Goal: Use online tool/utility: Use online tool/utility

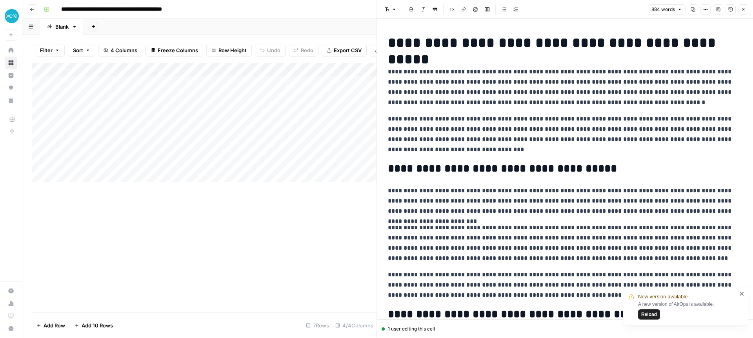
click at [652, 312] on span "Reload" at bounding box center [649, 313] width 16 height 7
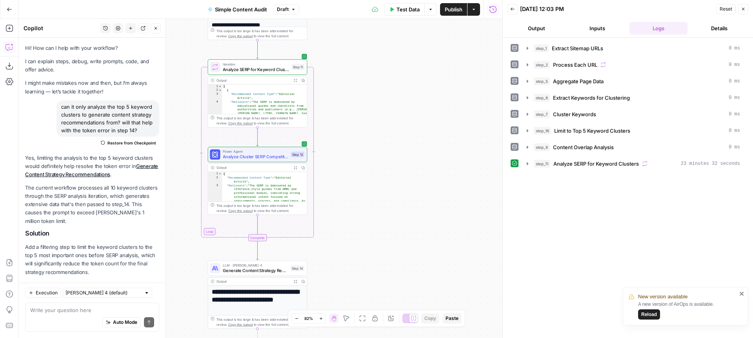
scroll to position [379, 0]
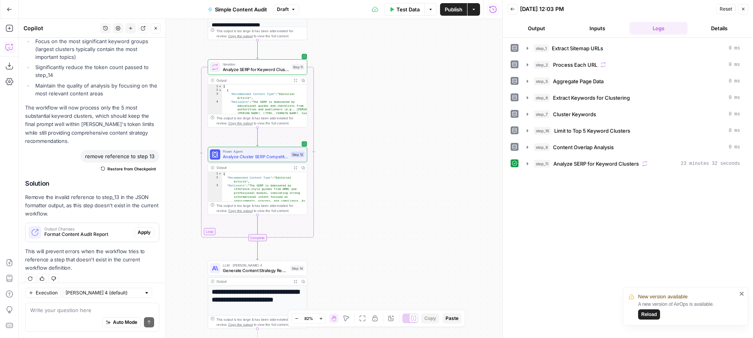
click at [648, 315] on span "Reload" at bounding box center [649, 313] width 16 height 7
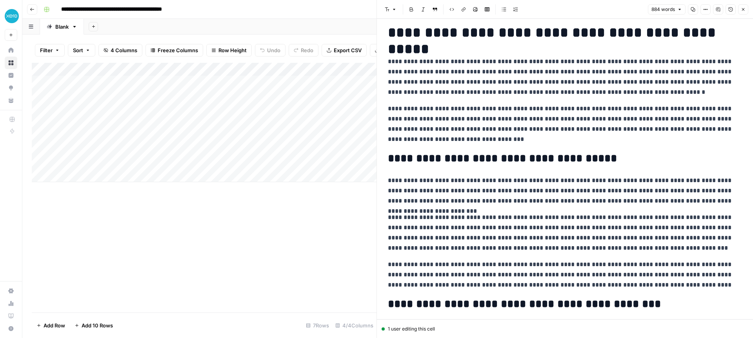
scroll to position [13, 0]
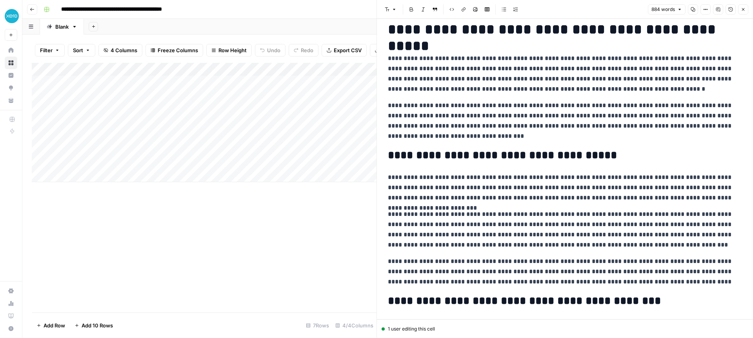
click at [599, 105] on p "**********" at bounding box center [565, 120] width 354 height 41
click at [597, 105] on p "**********" at bounding box center [565, 120] width 354 height 41
click at [601, 105] on p "**********" at bounding box center [565, 120] width 354 height 41
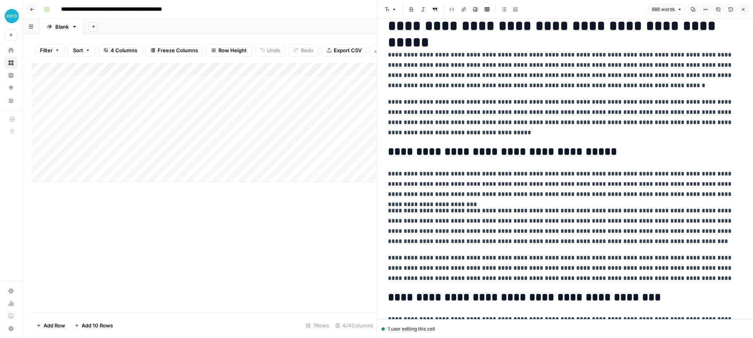
scroll to position [0, 0]
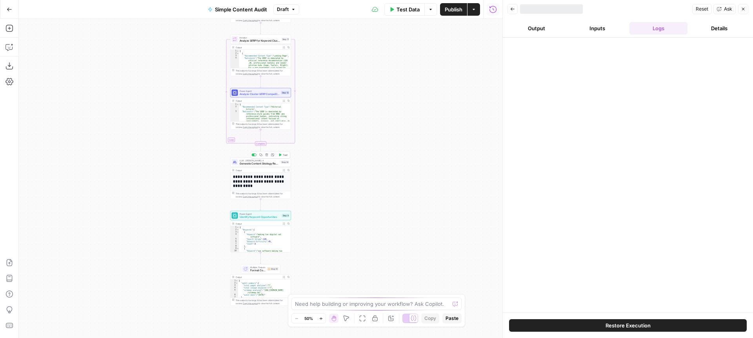
click at [283, 153] on span "Test" at bounding box center [285, 155] width 5 height 4
click at [630, 326] on span "Restore Execution" at bounding box center [627, 325] width 45 height 8
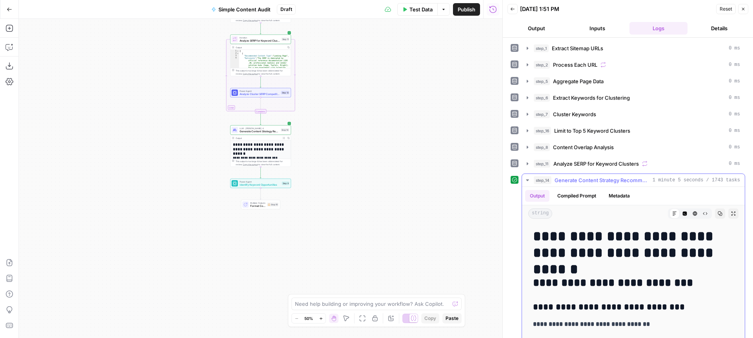
click at [527, 178] on icon "button" at bounding box center [527, 180] width 6 height 6
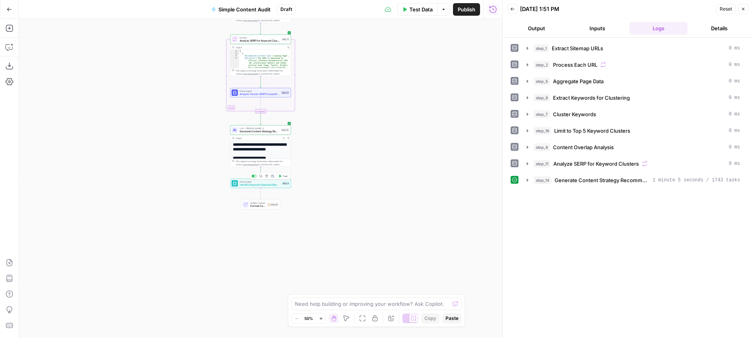
click at [283, 177] on span "Test" at bounding box center [285, 176] width 5 height 4
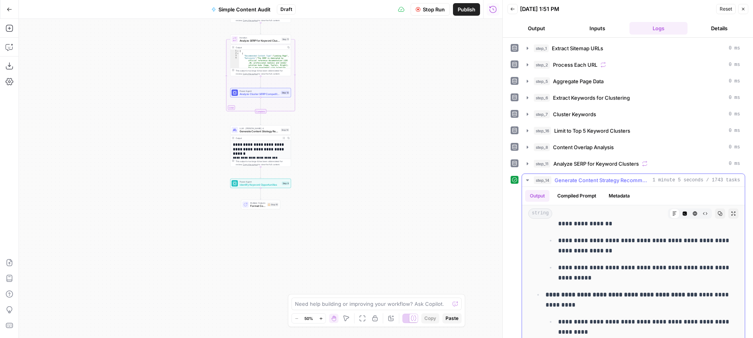
scroll to position [401, 0]
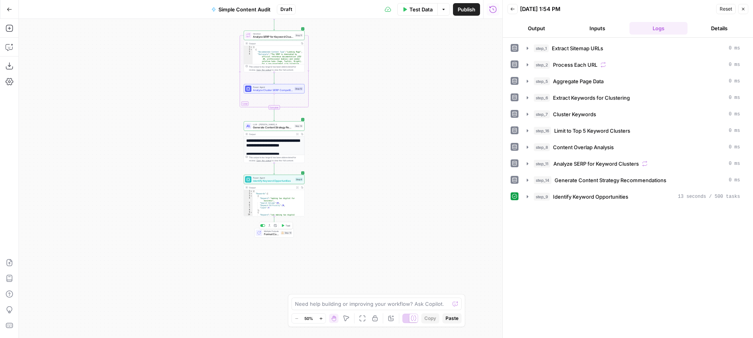
click at [287, 225] on span "Test" at bounding box center [287, 225] width 5 height 4
click at [529, 212] on icon "button" at bounding box center [527, 213] width 6 height 6
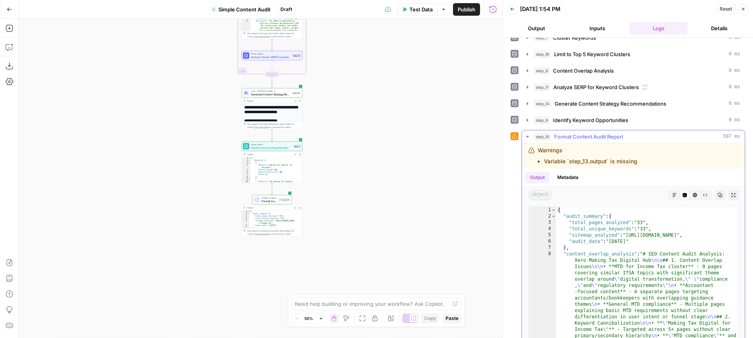
scroll to position [107, 0]
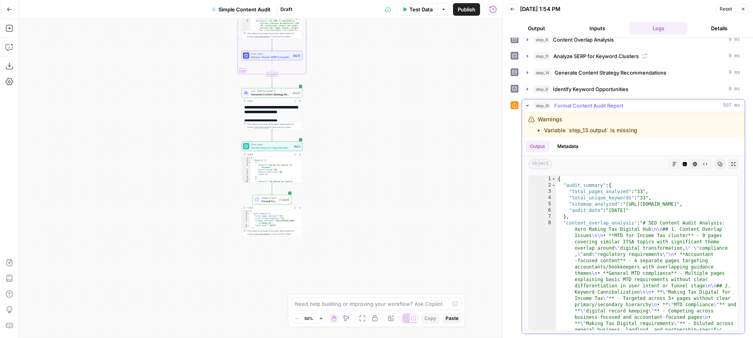
click at [674, 165] on icon "button" at bounding box center [674, 164] width 5 height 5
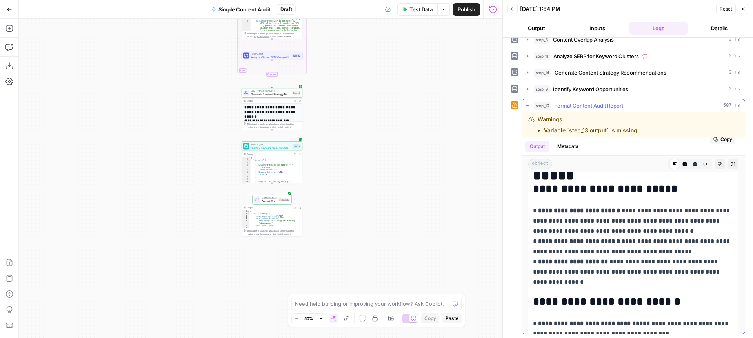
scroll to position [127, 0]
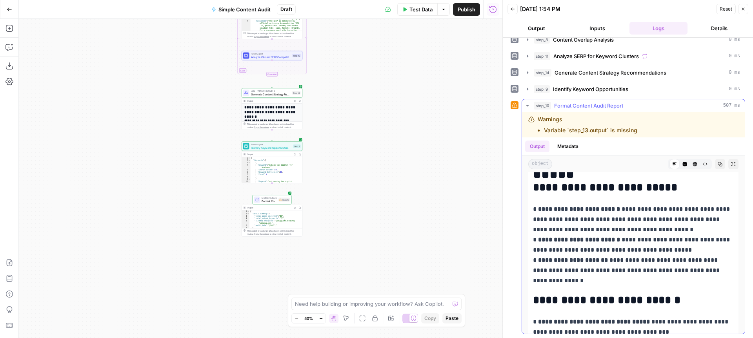
click at [719, 162] on icon "button" at bounding box center [719, 164] width 5 height 5
click at [733, 163] on icon "button" at bounding box center [733, 164] width 5 height 5
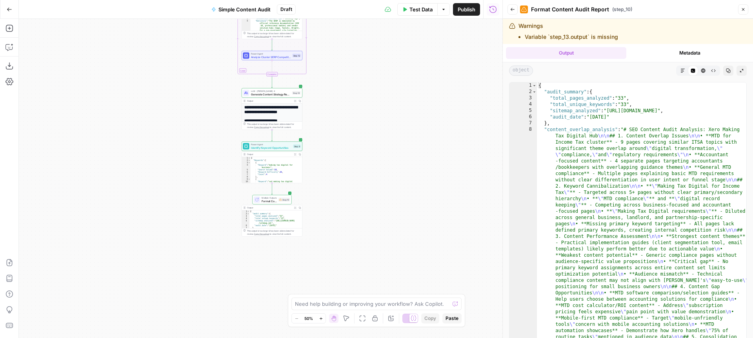
click at [681, 71] on icon "button" at bounding box center [682, 70] width 5 height 5
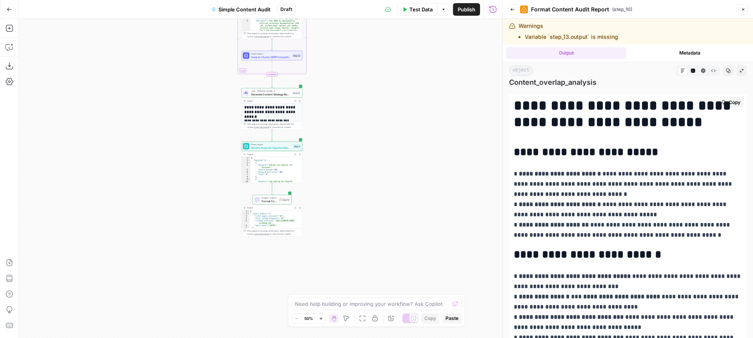
scroll to position [0, 0]
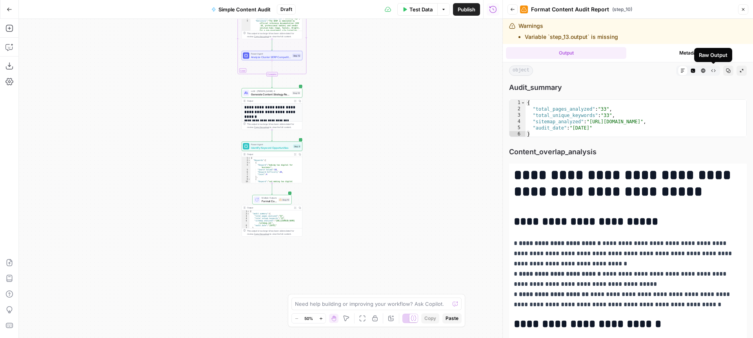
click at [727, 69] on icon "button" at bounding box center [728, 70] width 5 height 5
click at [735, 108] on span "Copy" at bounding box center [734, 107] width 12 height 7
click at [628, 115] on div "{ "total_pages_analyzed" : "33" , "total_unique_keywords" : "33" , "sitemap_ana…" at bounding box center [635, 125] width 221 height 50
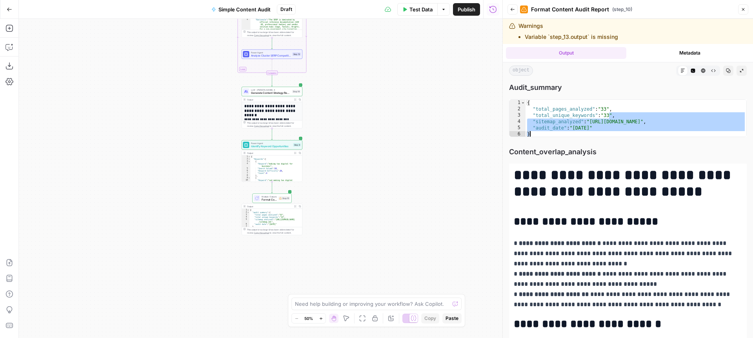
drag, startPoint x: 610, startPoint y: 114, endPoint x: 611, endPoint y: 122, distance: 7.5
click at [611, 116] on div "{ "total_pages_analyzed" : "33" , "total_unique_keywords" : "33" , "sitemap_ana…" at bounding box center [635, 125] width 221 height 50
type textarea "**********"
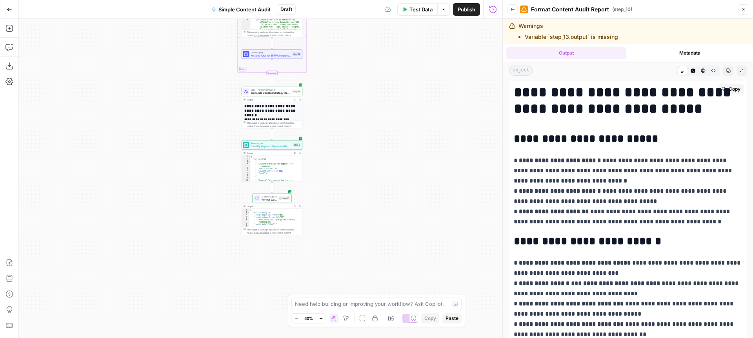
scroll to position [83, 0]
click at [729, 88] on span "Copy" at bounding box center [734, 88] width 12 height 7
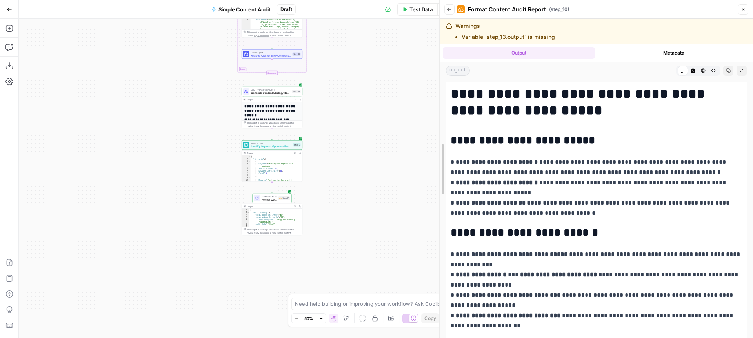
drag, startPoint x: 502, startPoint y: 96, endPoint x: 394, endPoint y: 87, distance: 108.5
click at [387, 86] on body "XeroOps New Home Browse Insights Opportunities Your Data Recent Grids Write Con…" at bounding box center [376, 169] width 753 height 338
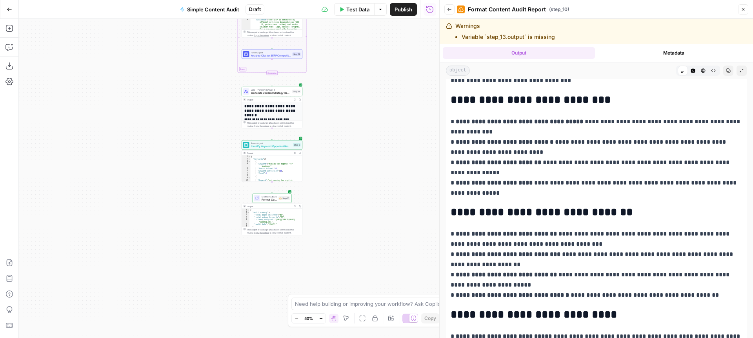
scroll to position [439, 0]
